Goal: Task Accomplishment & Management: Use online tool/utility

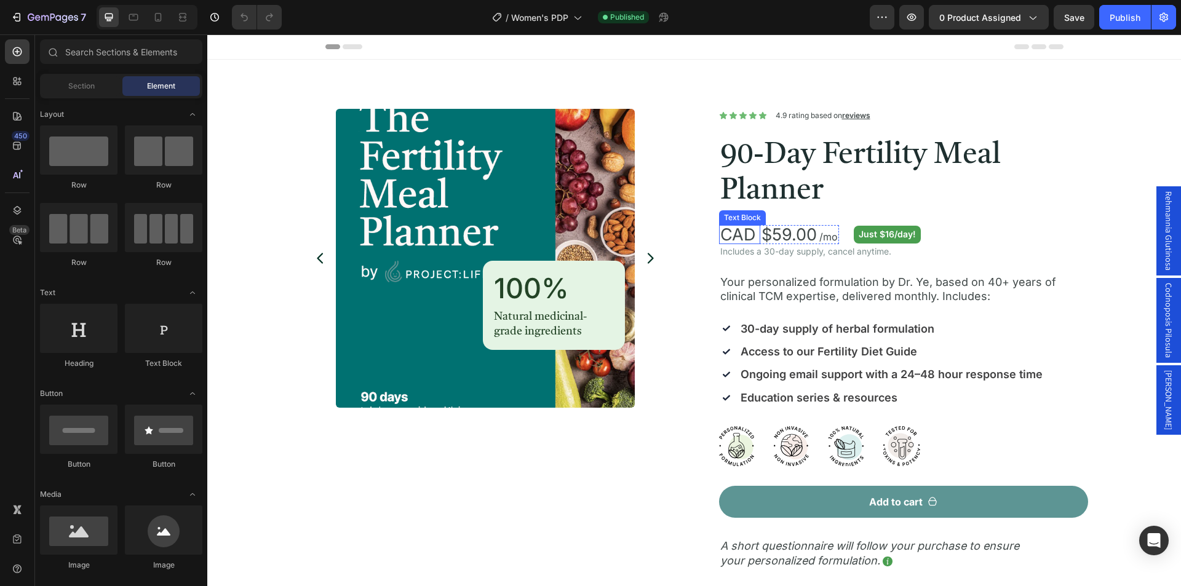
click at [726, 235] on span "CAD" at bounding box center [737, 235] width 35 height 20
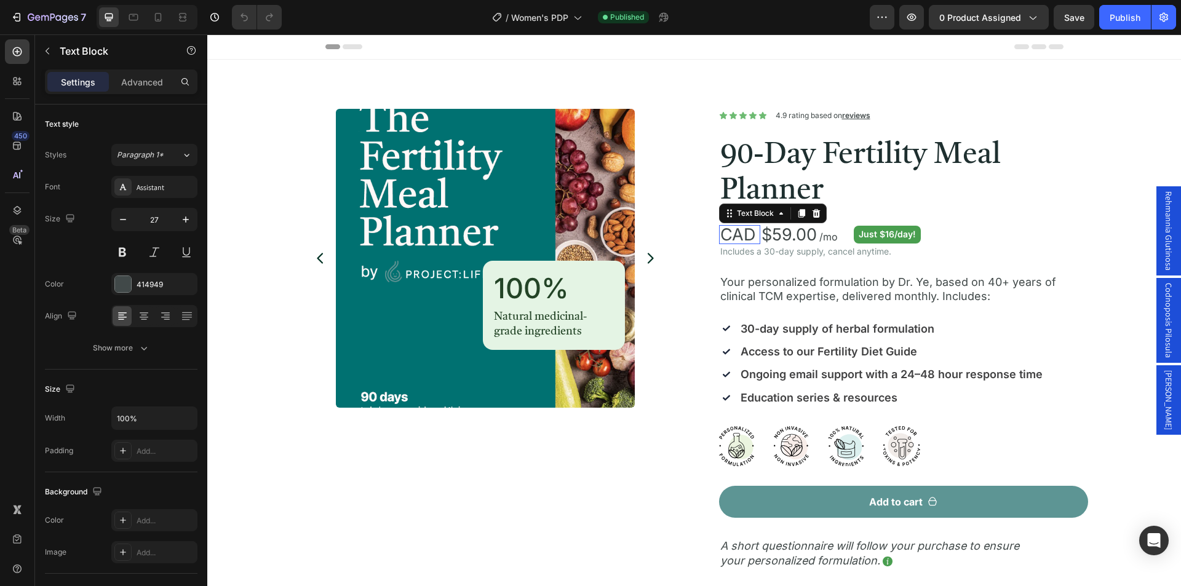
click at [734, 232] on span "CAD" at bounding box center [737, 235] width 35 height 20
click at [729, 233] on span "CAD" at bounding box center [737, 235] width 35 height 20
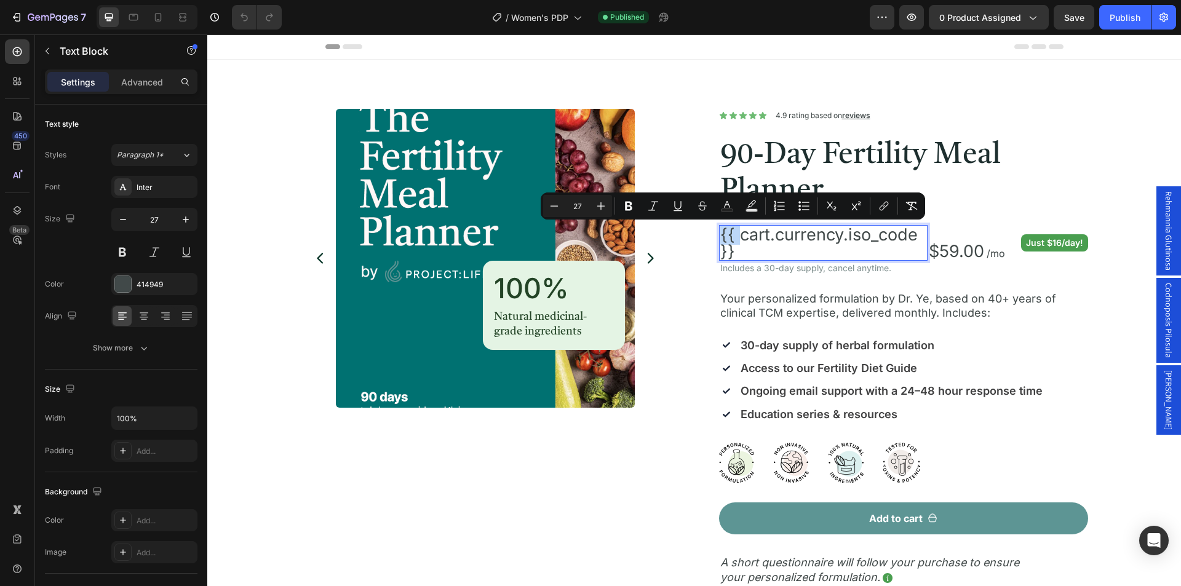
scroll to position [1, 0]
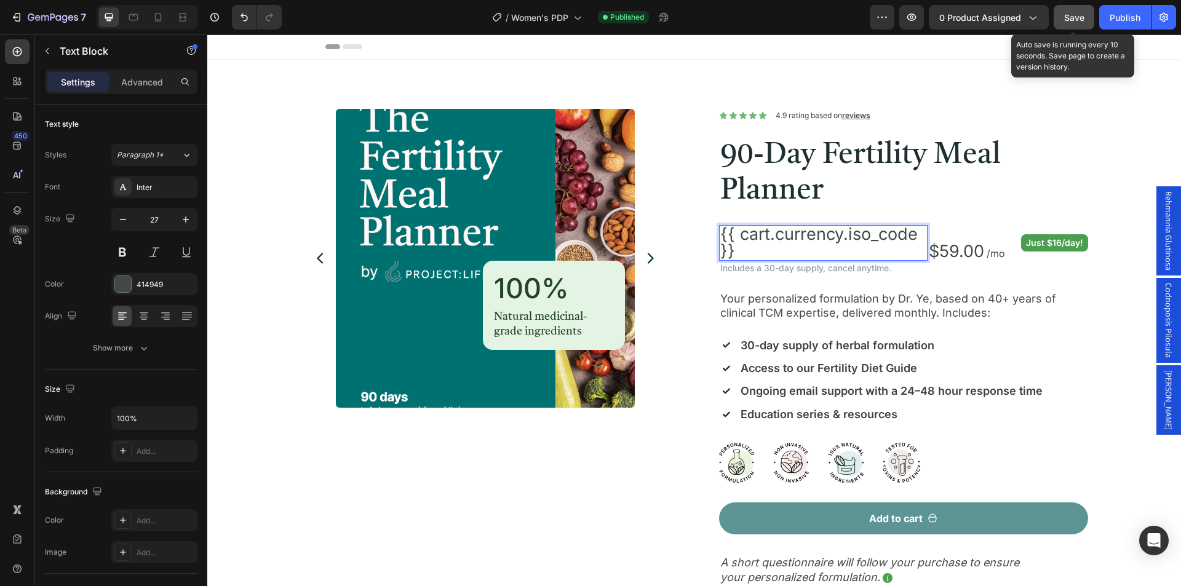
click at [1083, 20] on span "Save" at bounding box center [1074, 17] width 20 height 10
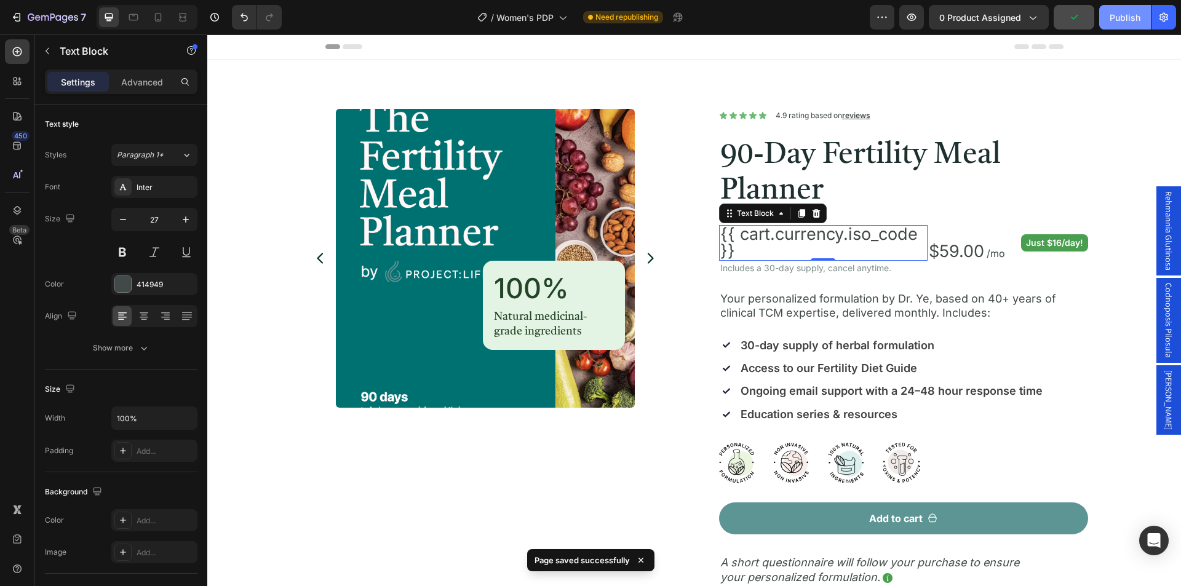
click at [1126, 20] on div "Publish" at bounding box center [1125, 17] width 31 height 13
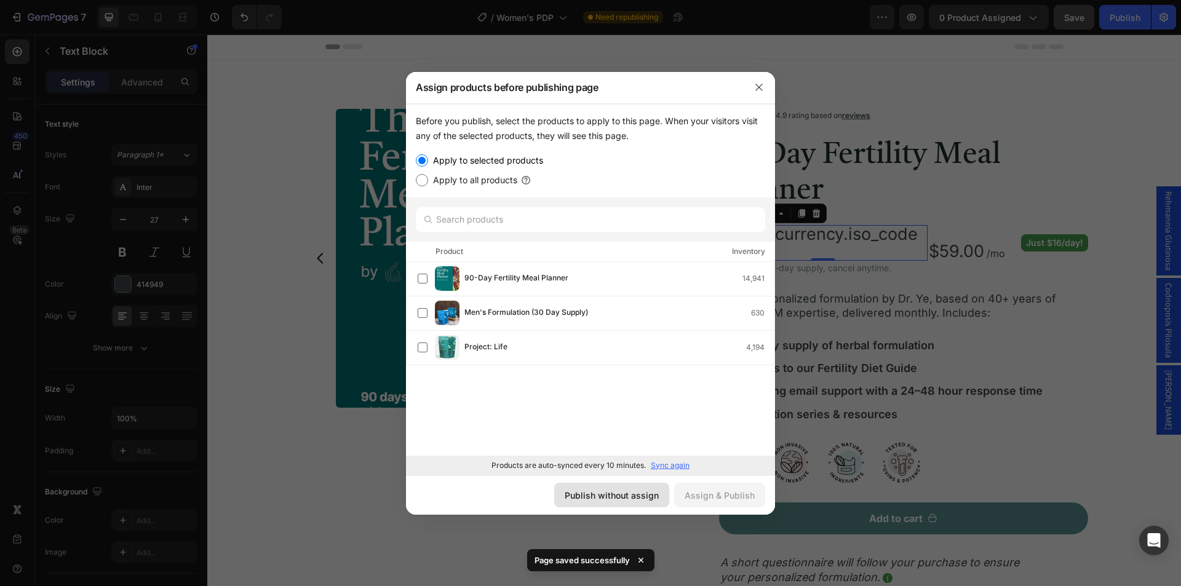
click at [637, 496] on div "Publish without assign" at bounding box center [612, 495] width 94 height 13
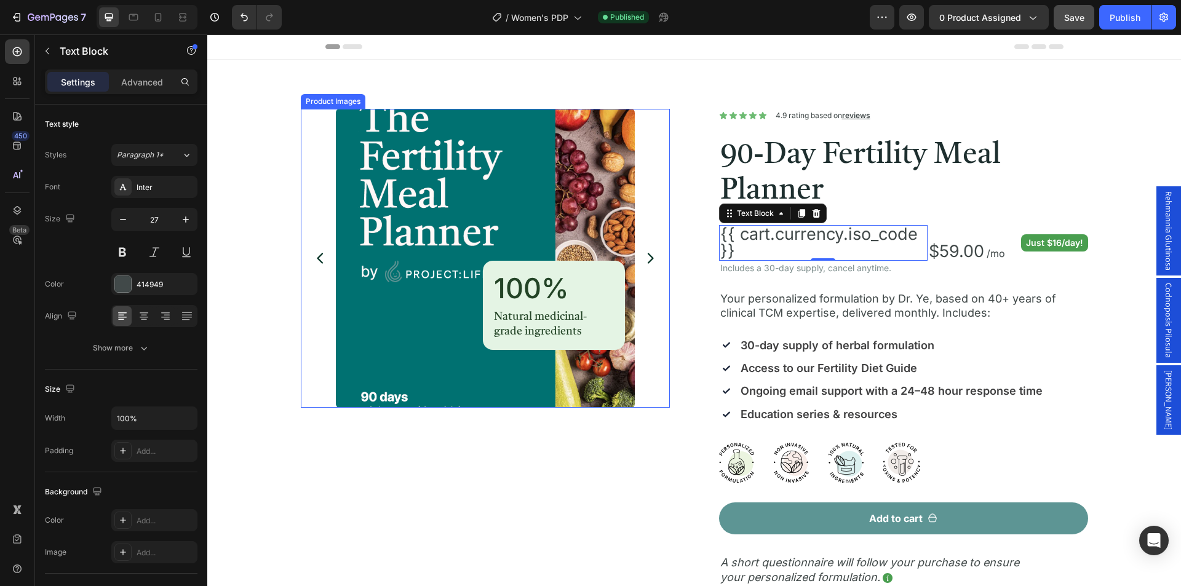
click at [654, 320] on div at bounding box center [485, 258] width 348 height 299
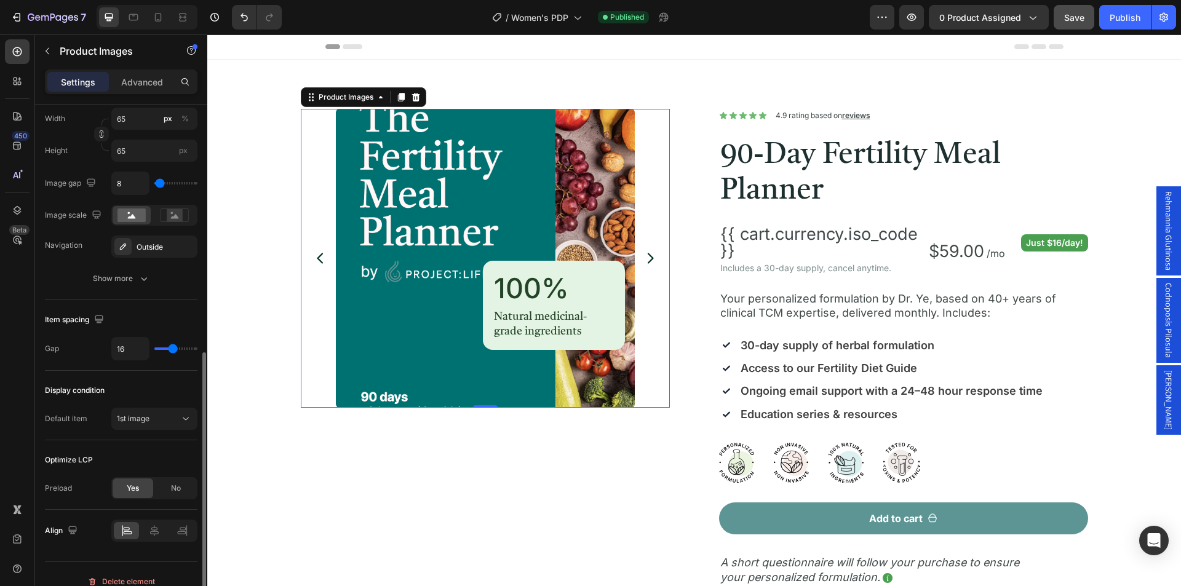
scroll to position [507, 0]
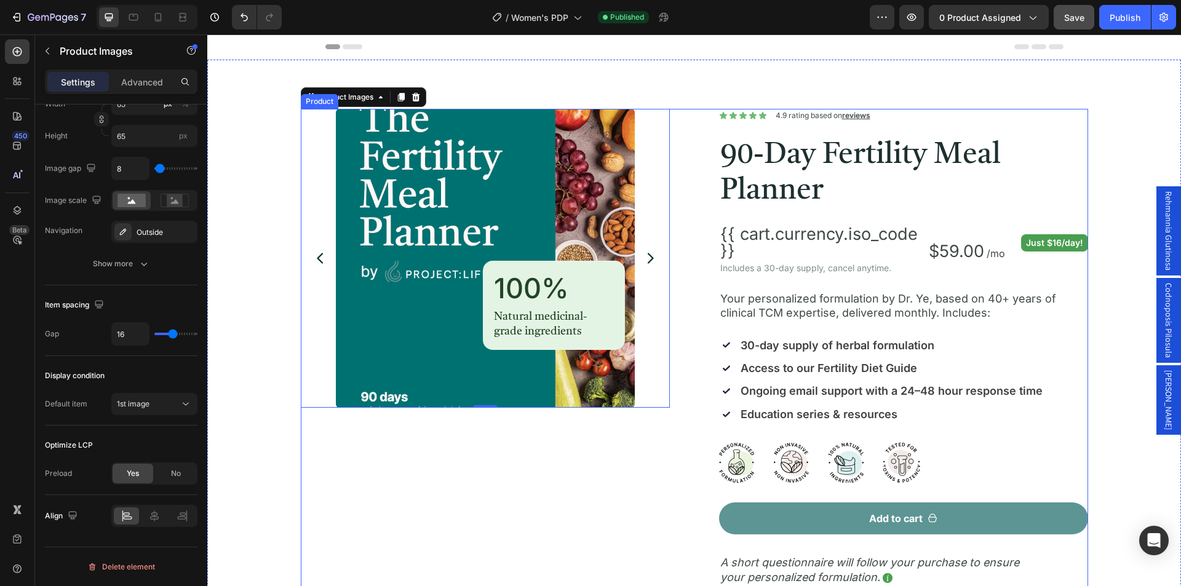
click at [691, 272] on div "Product Images 0 100% Heading Natural medicinal-grade ingredients Text Block Ro…" at bounding box center [694, 511] width 787 height 805
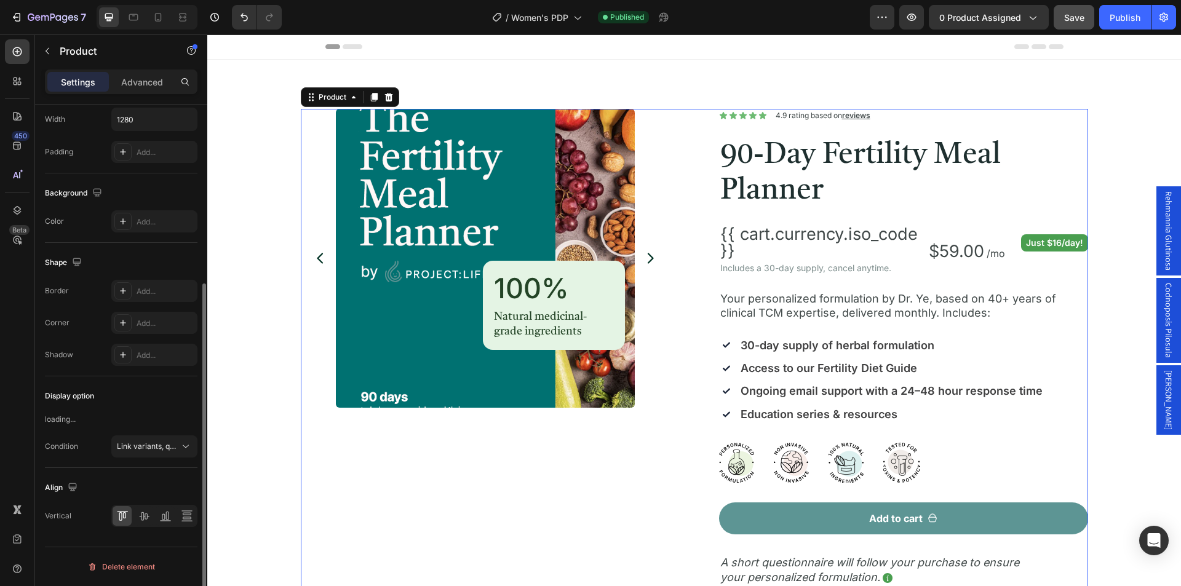
scroll to position [0, 0]
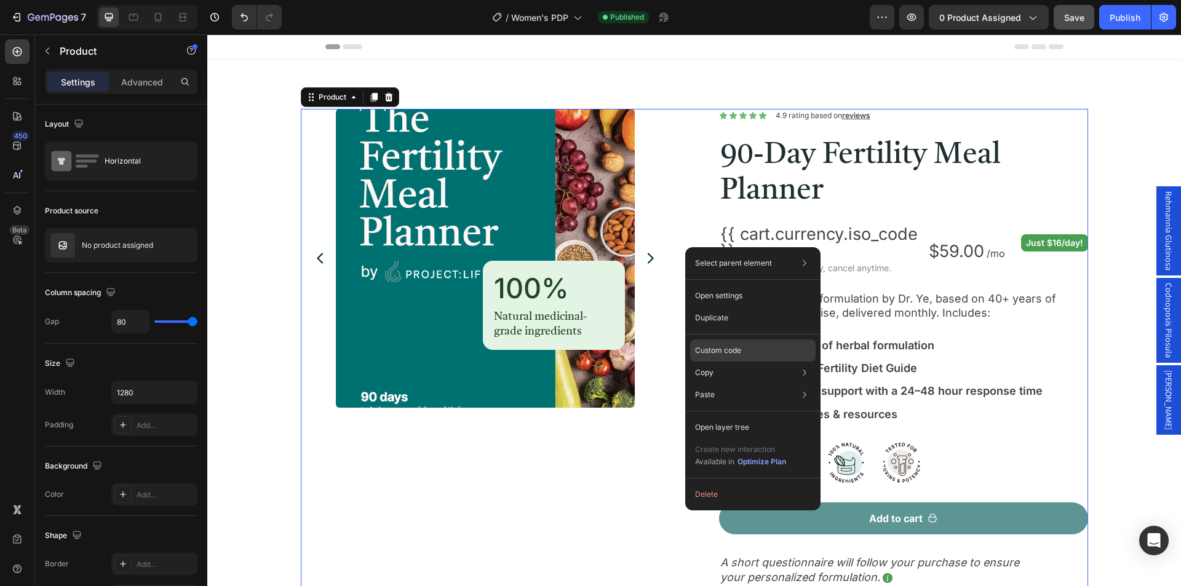
click at [724, 348] on p "Custom code" at bounding box center [718, 350] width 46 height 11
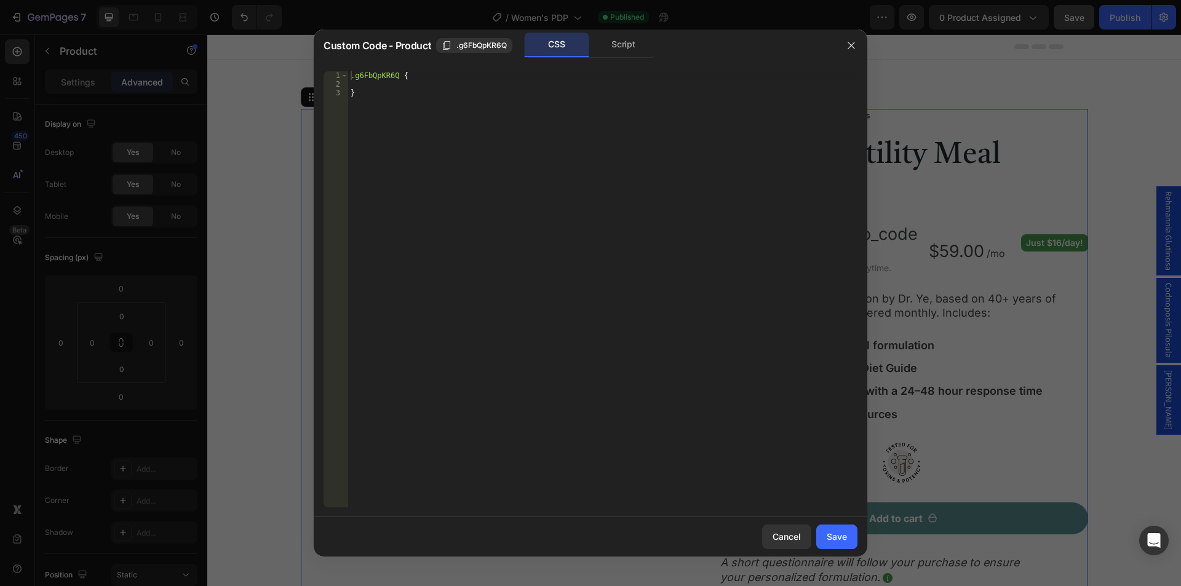
click at [580, 216] on div ".g6FbQpKR6Q { }" at bounding box center [602, 297] width 509 height 453
type textarea "}"
paste textarea "product-form-g6FbQpKR6Q"
paste textarea "rc-container-wrapper"
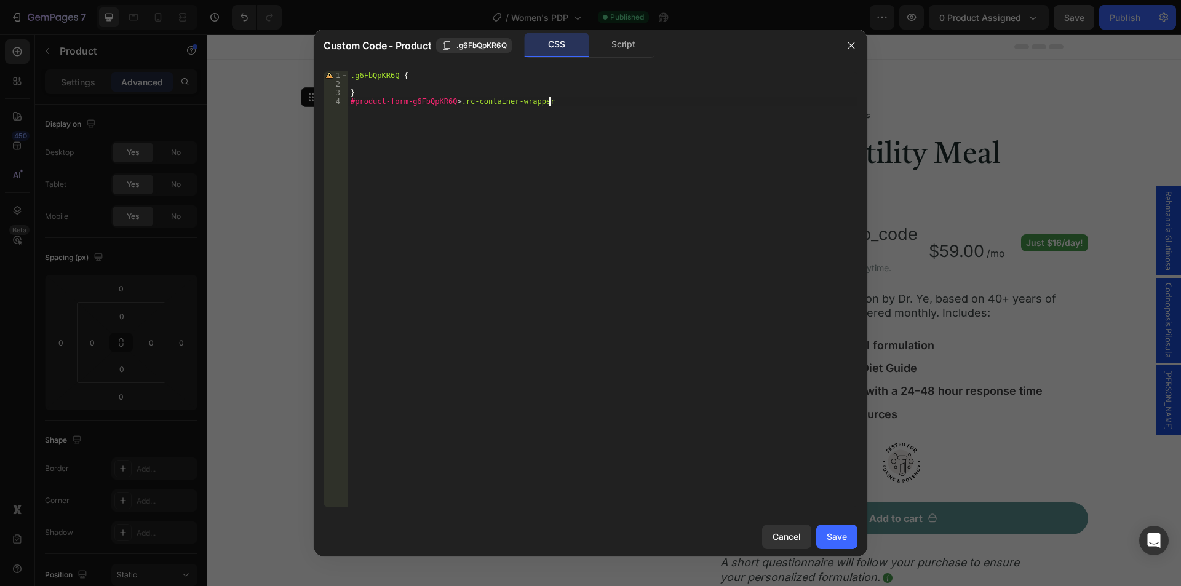
type textarea "#product-form-g6FbQpKR6Q > .rc-container-wrapper {"
type textarea "display: none !;"
click at [848, 548] on button "Save" at bounding box center [836, 537] width 41 height 25
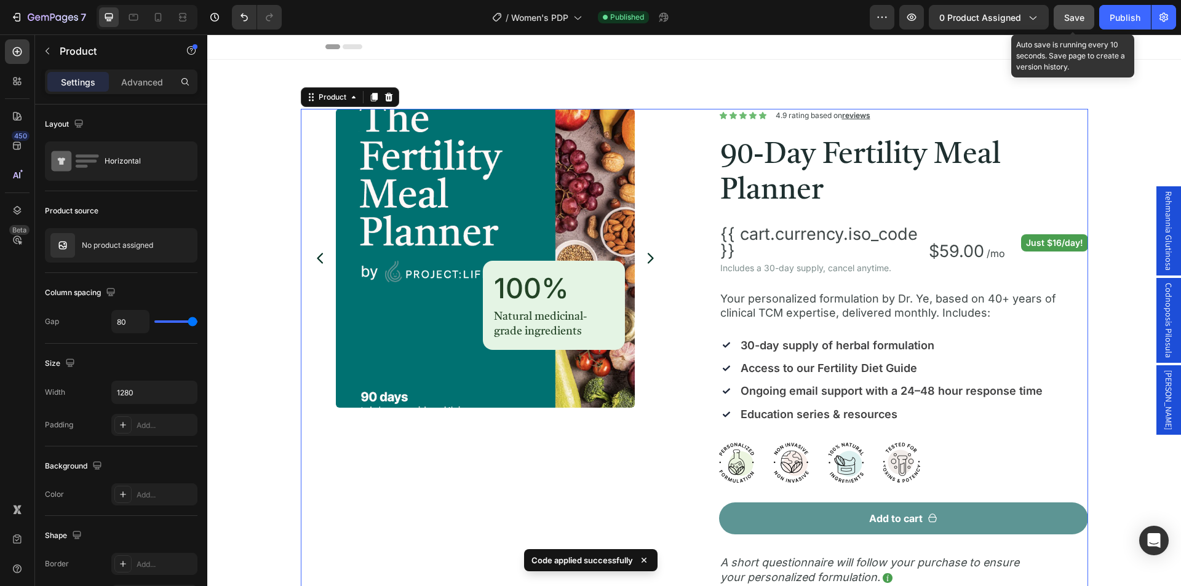
click at [1068, 23] on div "Save" at bounding box center [1074, 17] width 20 height 13
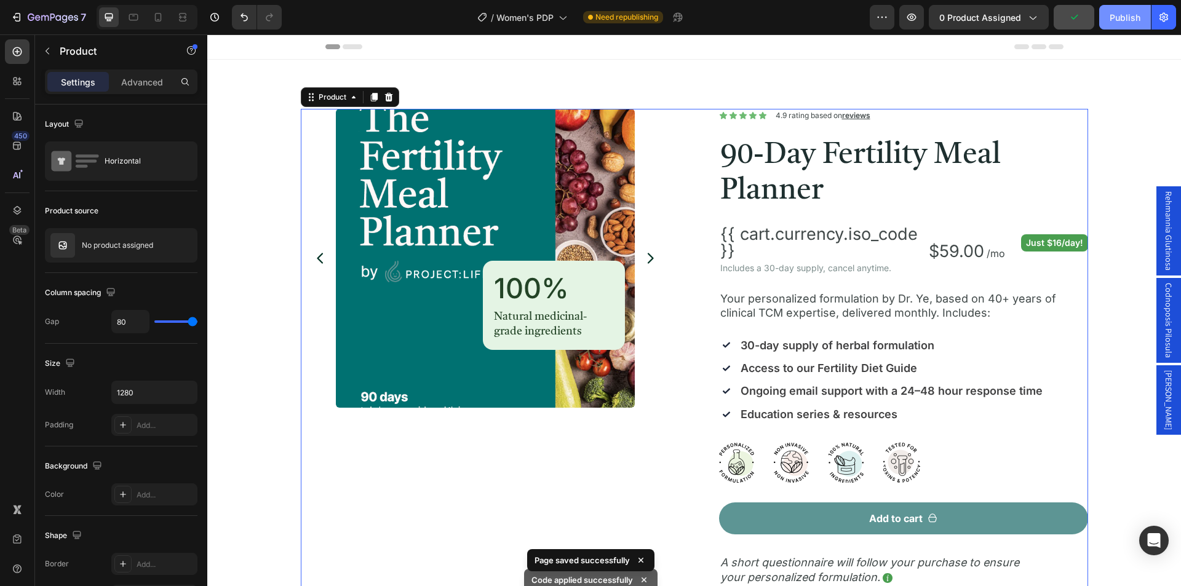
click at [1130, 17] on div "Publish" at bounding box center [1125, 17] width 31 height 13
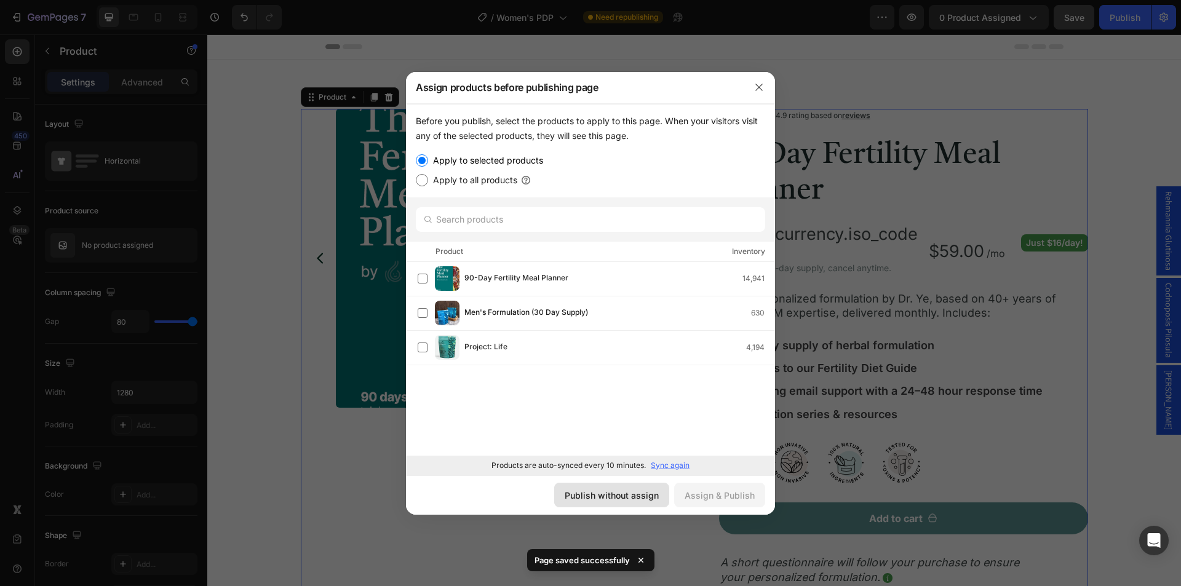
click at [596, 497] on div "Publish without assign" at bounding box center [612, 495] width 94 height 13
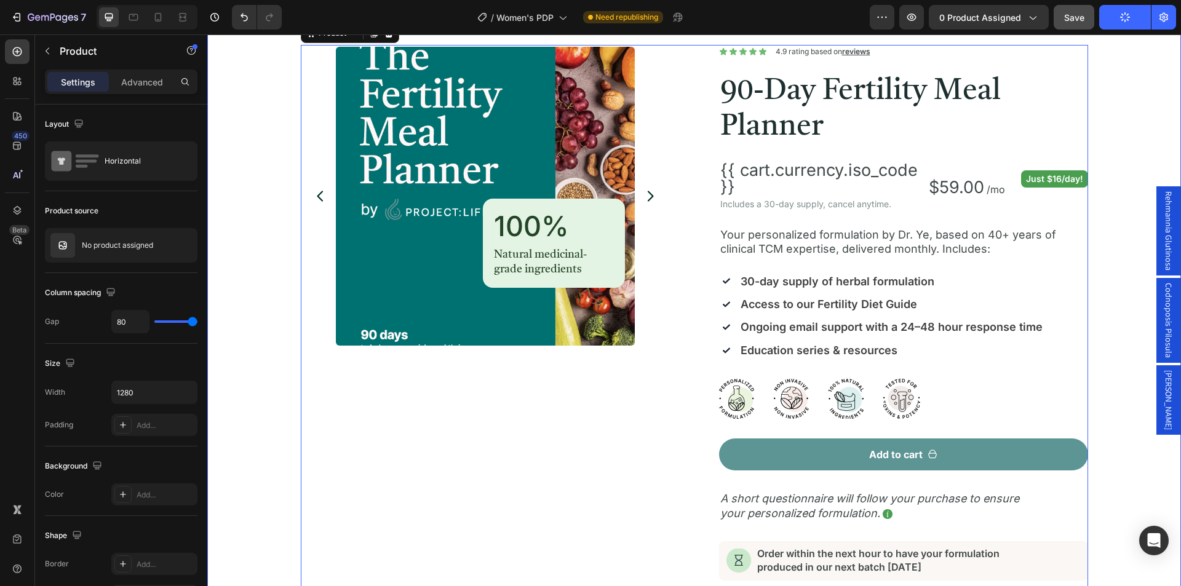
scroll to position [0, 0]
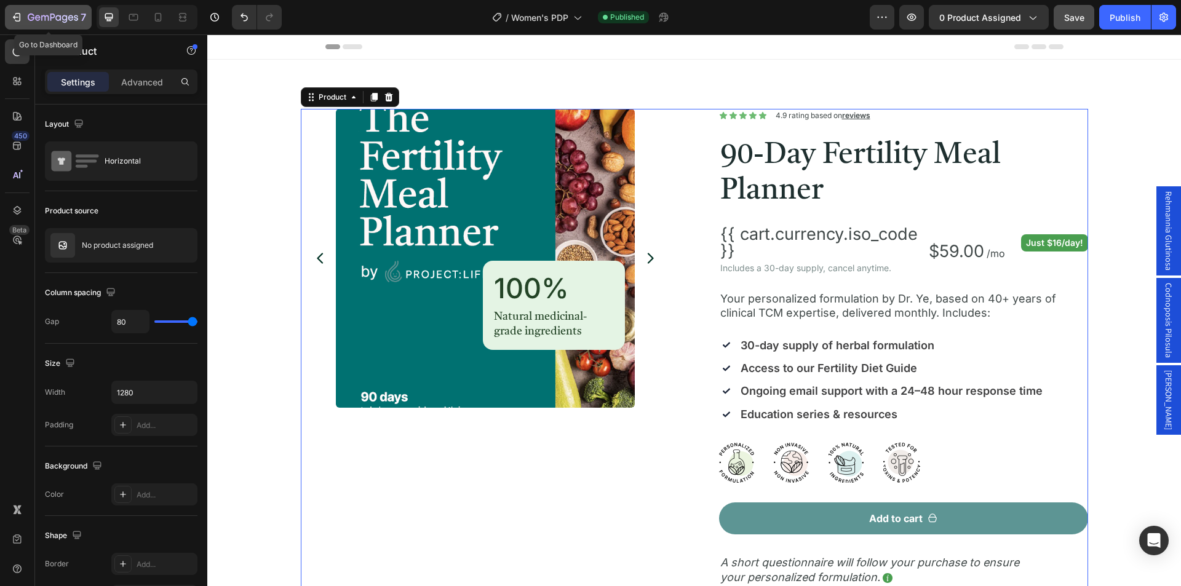
click at [43, 9] on button "7" at bounding box center [48, 17] width 87 height 25
